Goal: Transaction & Acquisition: Obtain resource

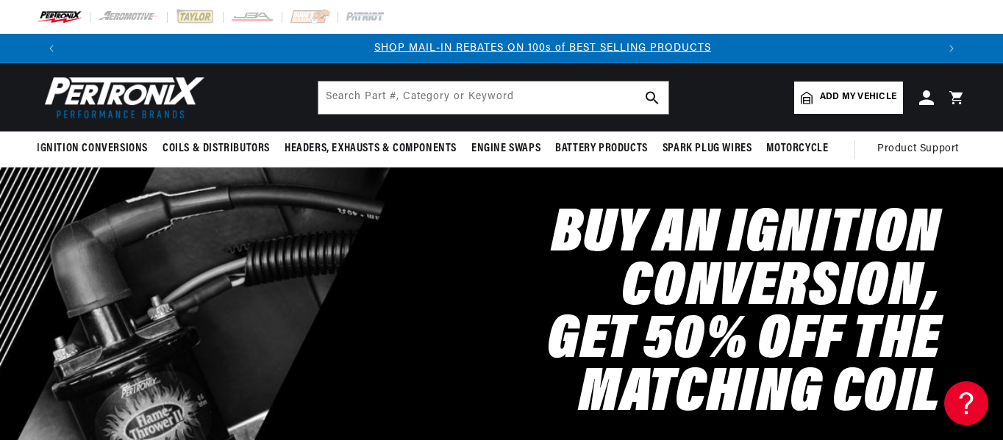
scroll to position [0, 870]
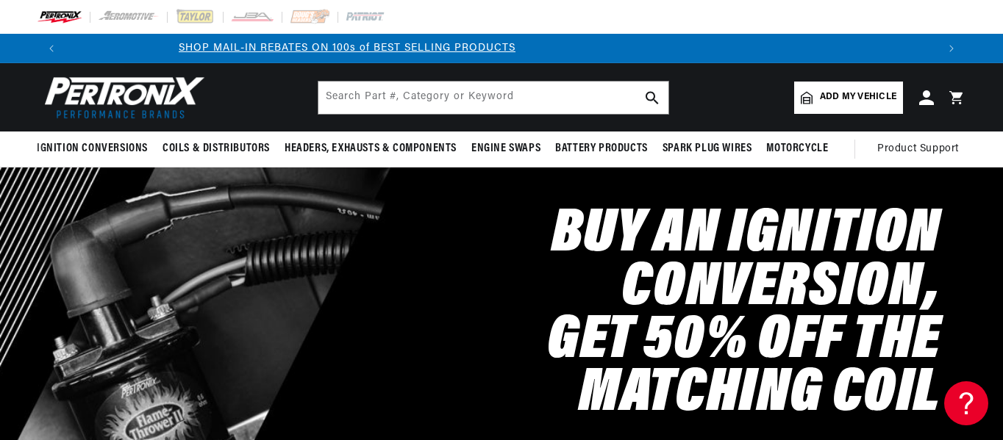
click at [881, 95] on span "Add my vehicle" at bounding box center [858, 97] width 76 height 14
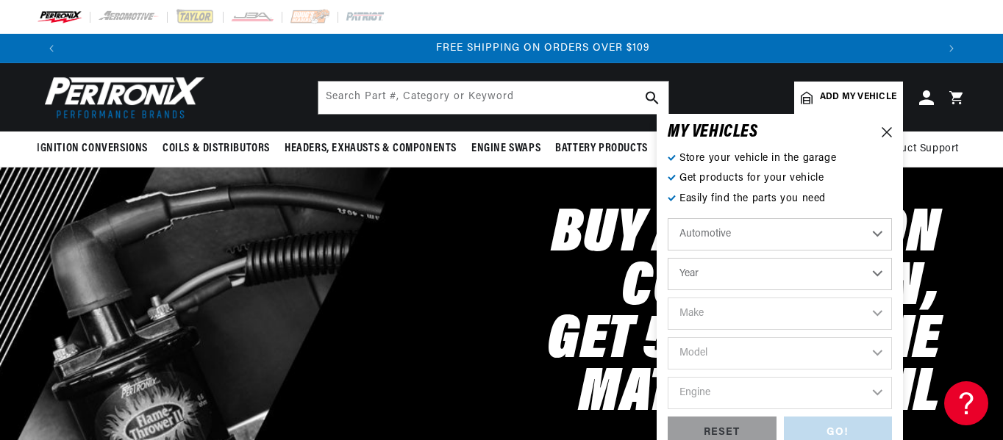
scroll to position [0, 1741]
click at [828, 276] on select "Year 2022 2021 2020 2019 2018 2017 2016 2015 2014 2013 2012 2011 2010 2009 2008…" at bounding box center [780, 274] width 224 height 32
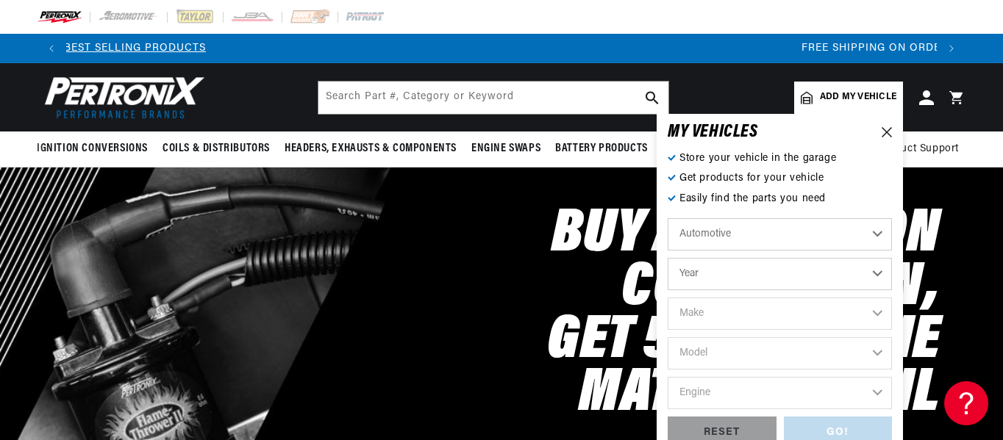
select select "1972"
click at [668, 258] on select "Year 2022 2021 2020 2019 2018 2017 2016 2015 2014 2013 2012 2011 2010 2009 2008…" at bounding box center [780, 274] width 224 height 32
select select "1972"
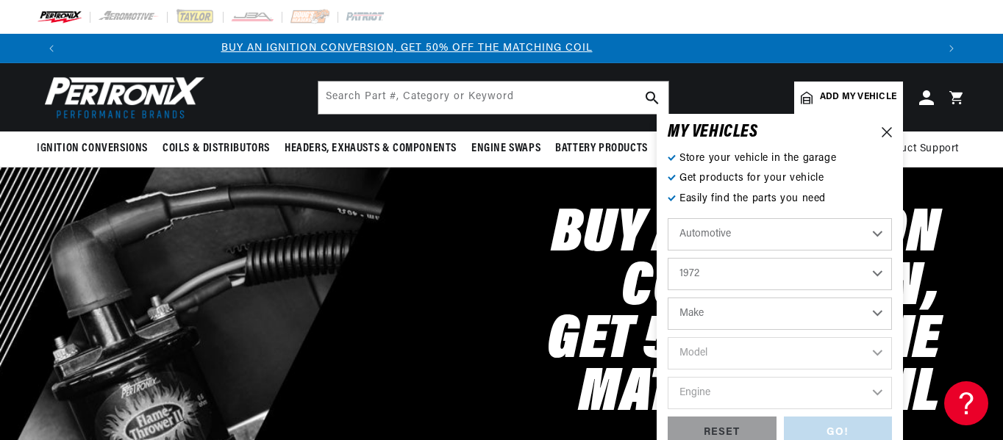
scroll to position [0, 0]
click at [809, 312] on select "Make Alfa Romeo American Motors Aston Martin Audi Austin BMW Buick Cadillac Che…" at bounding box center [780, 314] width 224 height 32
select select "BMW"
click at [668, 298] on select "Make Alfa Romeo American Motors Aston Martin Audi Austin BMW Buick Cadillac Che…" at bounding box center [780, 314] width 224 height 32
select select "BMW"
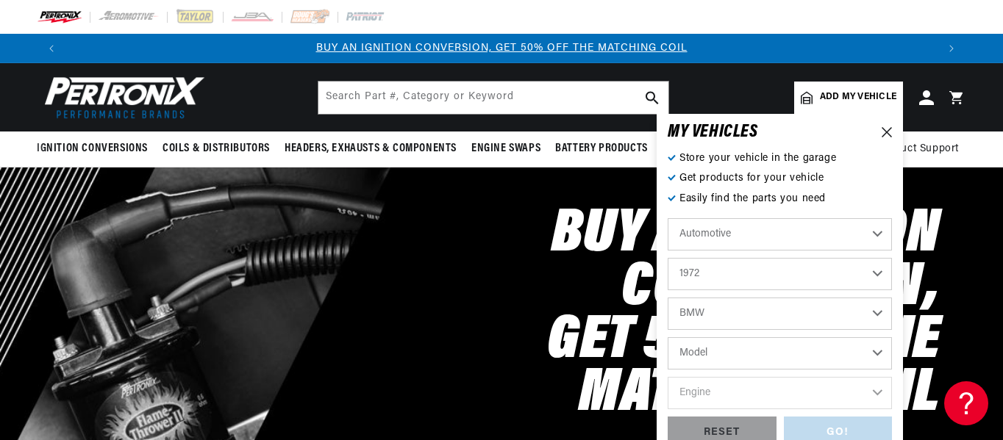
click at [788, 354] on select "Model 3.0CS 3.0S 2002 2002tii Bavaria" at bounding box center [780, 353] width 224 height 32
select select "2002"
click at [668, 337] on select "Model 3.0CS 3.0S 2002 2002tii Bavaria" at bounding box center [780, 353] width 224 height 32
select select "2002"
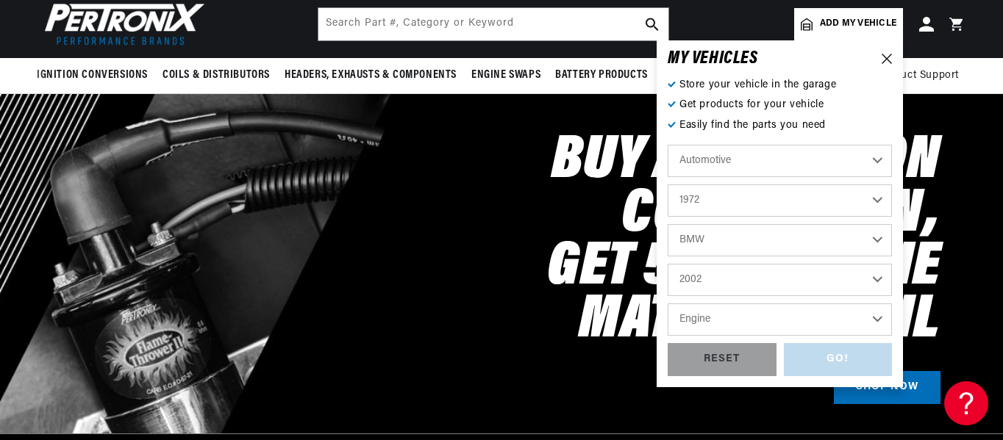
click at [840, 316] on select "Engine 2.0L" at bounding box center [780, 320] width 224 height 32
select select "2.0L"
click at [668, 304] on select "Engine 2.0L" at bounding box center [780, 320] width 224 height 32
select select "2.0L"
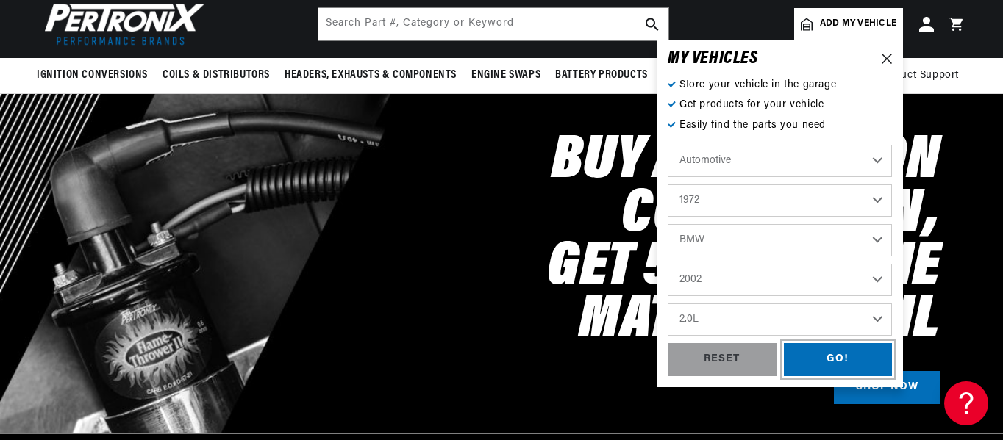
click at [831, 355] on div "GO!" at bounding box center [838, 359] width 109 height 33
select select "1972"
select select "BMW"
select select "2002"
select select "2.0L"
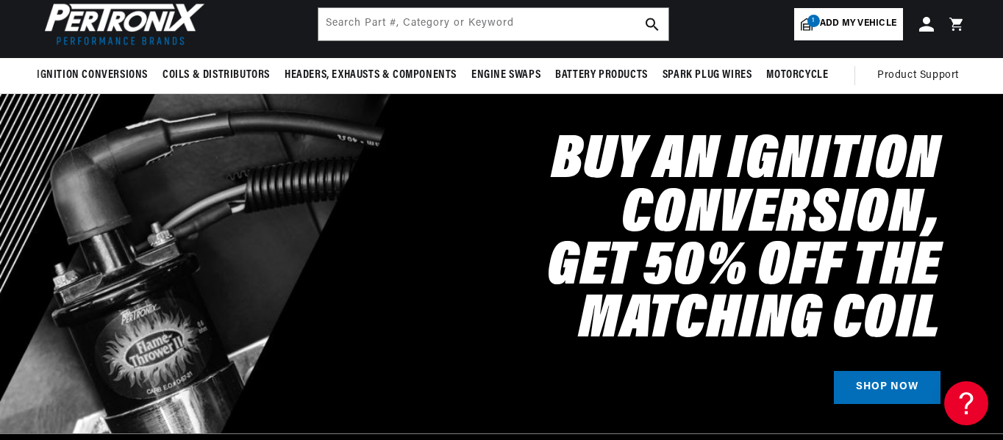
scroll to position [0, 1428]
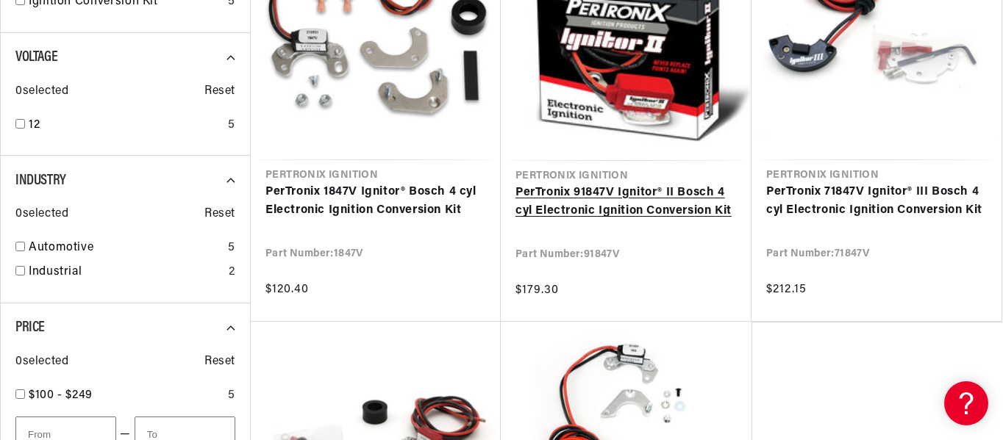
scroll to position [0, 1741]
click at [610, 184] on link "PerTronix 91847V Ignitor® II Bosch 4 cyl Electronic Ignition Conversion Kit" at bounding box center [625, 202] width 221 height 37
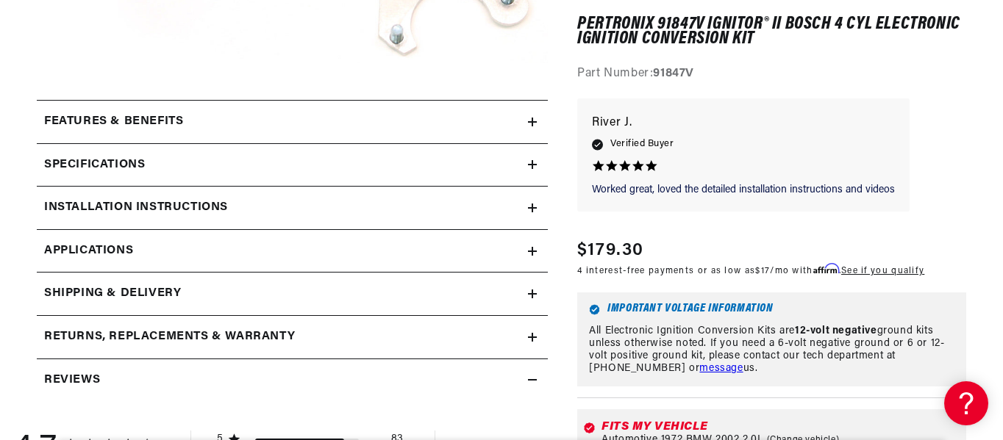
scroll to position [662, 0]
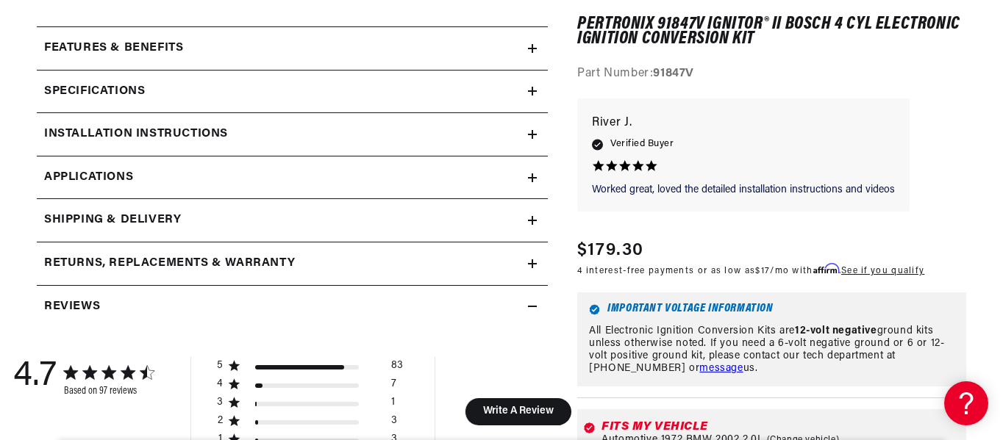
click at [538, 133] on summary "Installation instructions" at bounding box center [292, 134] width 511 height 43
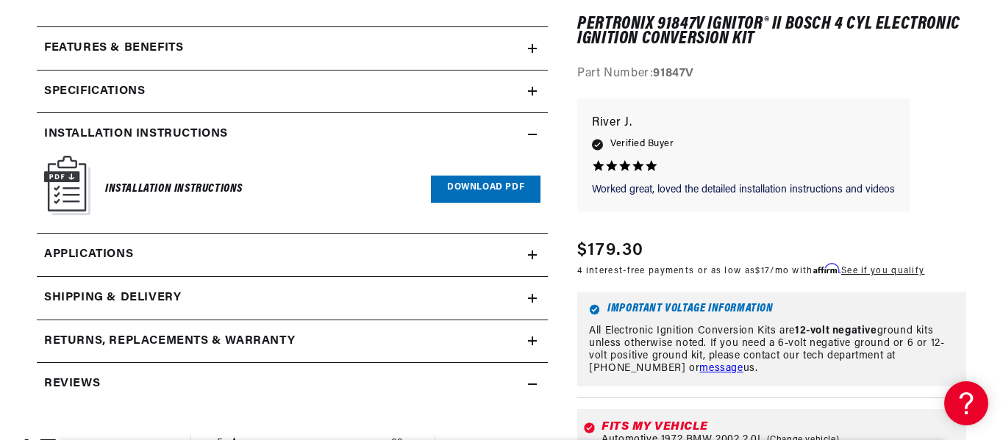
scroll to position [0, 1741]
click at [480, 182] on link "Download PDF" at bounding box center [486, 189] width 110 height 27
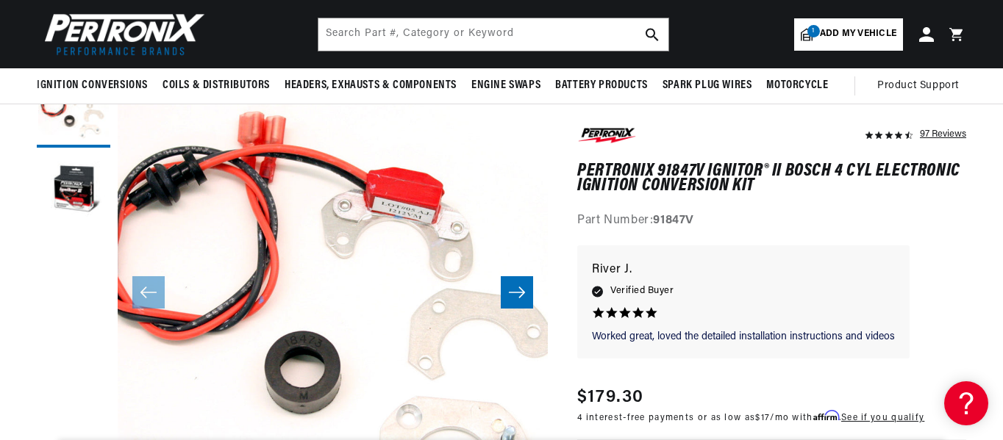
scroll to position [0, 0]
click at [516, 296] on icon "Slide right" at bounding box center [517, 292] width 18 height 15
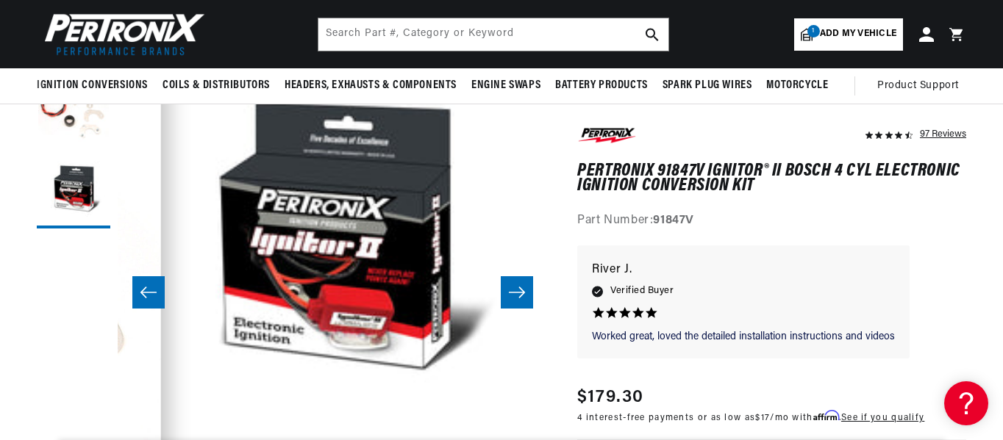
scroll to position [0, 870]
click at [142, 293] on icon "Slide left" at bounding box center [148, 292] width 16 height 11
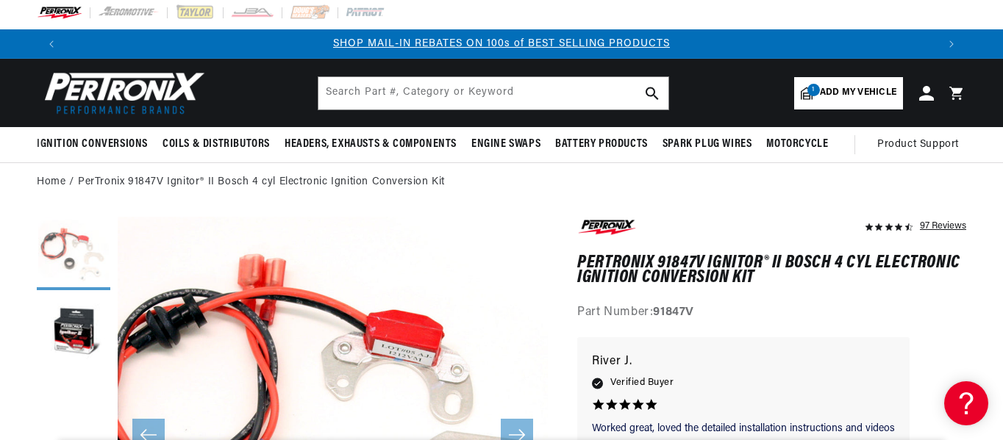
scroll to position [0, 0]
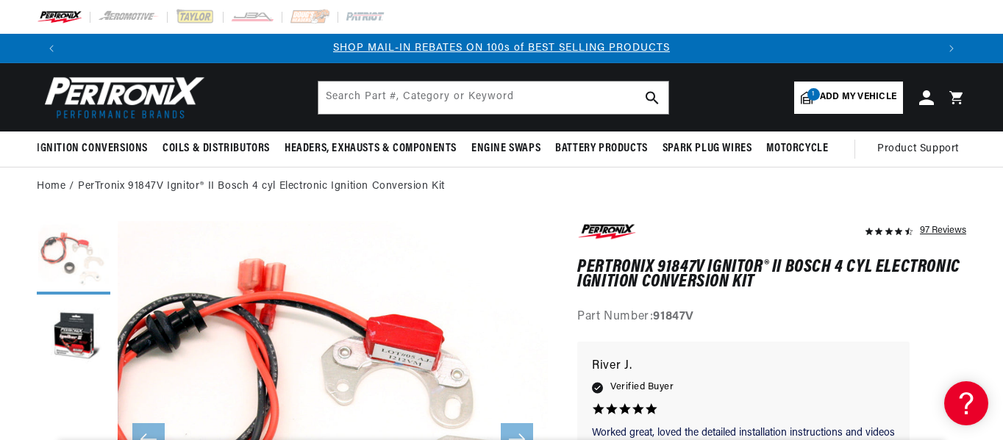
click at [62, 253] on button "Load image 1 in gallery view" at bounding box center [74, 258] width 74 height 74
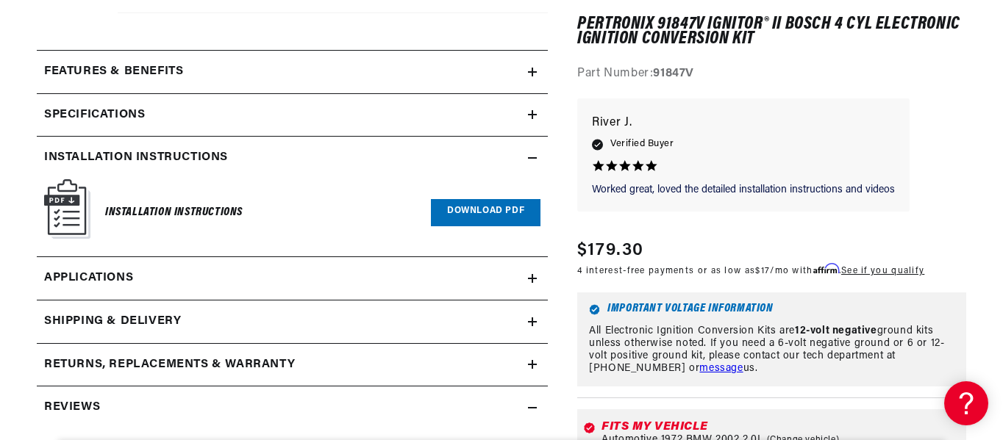
scroll to position [662, 0]
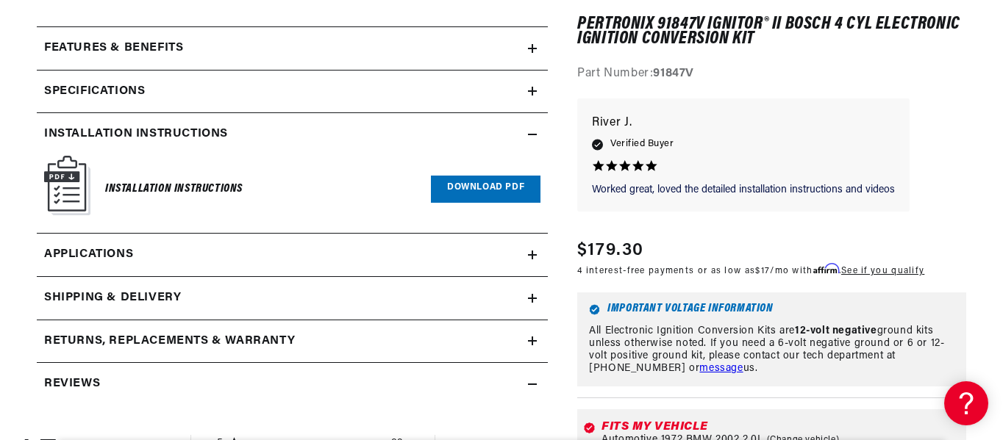
click at [532, 87] on icon at bounding box center [532, 91] width 0 height 9
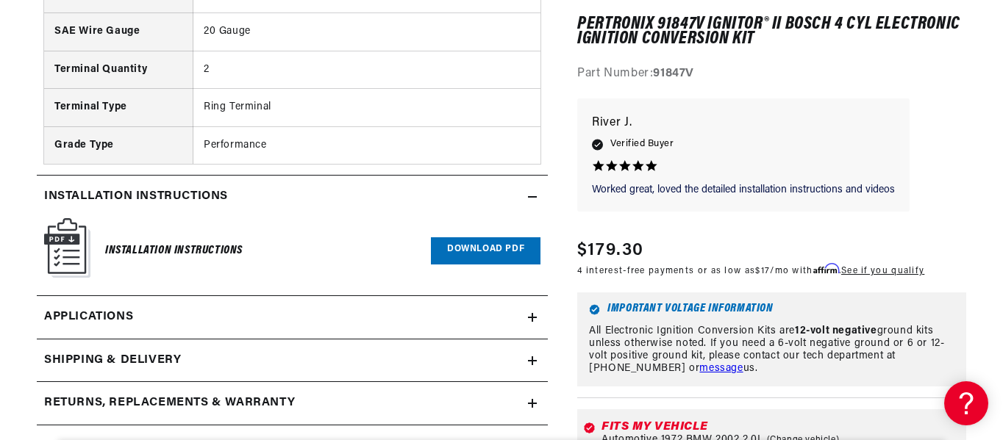
scroll to position [0, 1741]
